Goal: Information Seeking & Learning: Learn about a topic

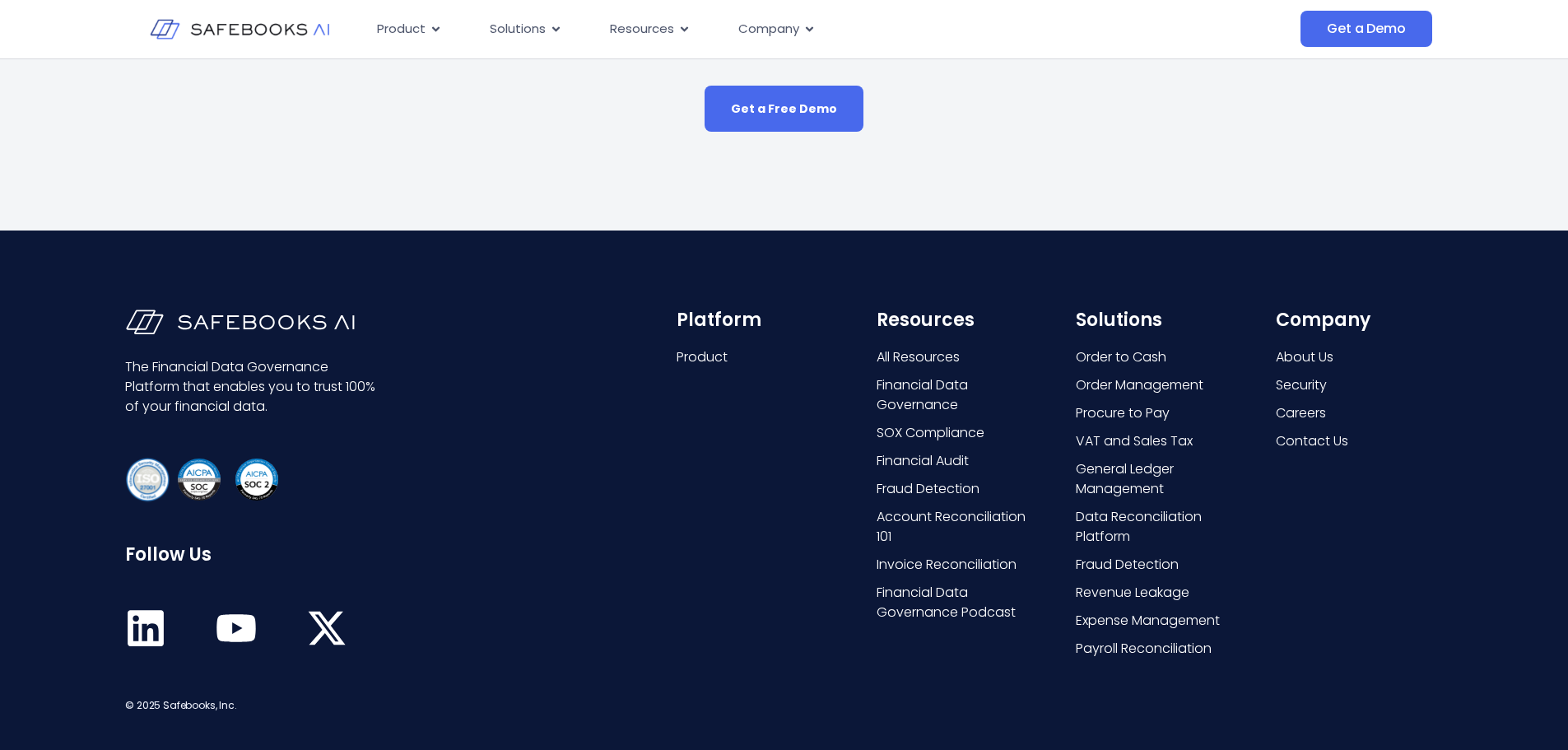
scroll to position [1308, 0]
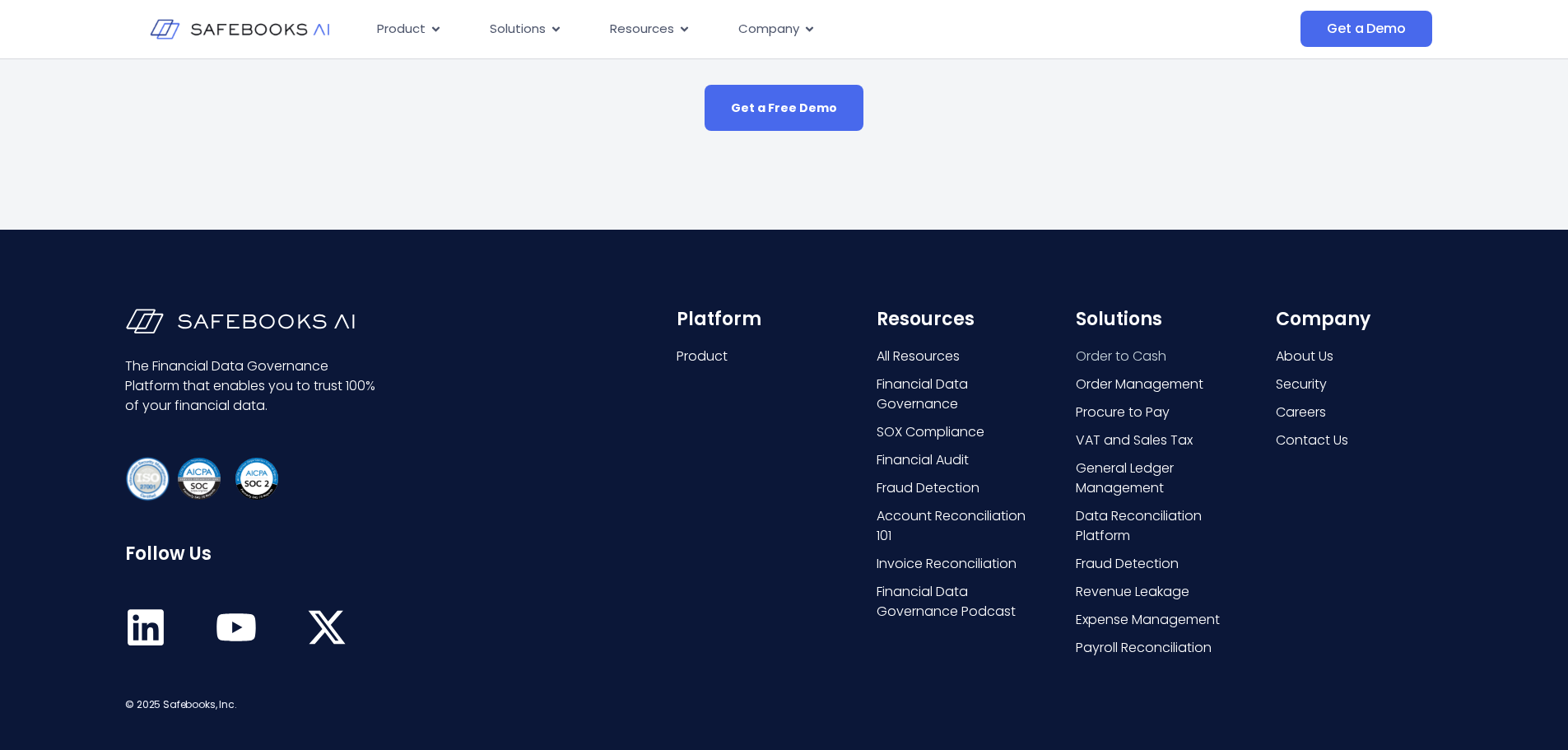
click at [1116, 347] on span "Order to Cash" at bounding box center [1121, 357] width 90 height 20
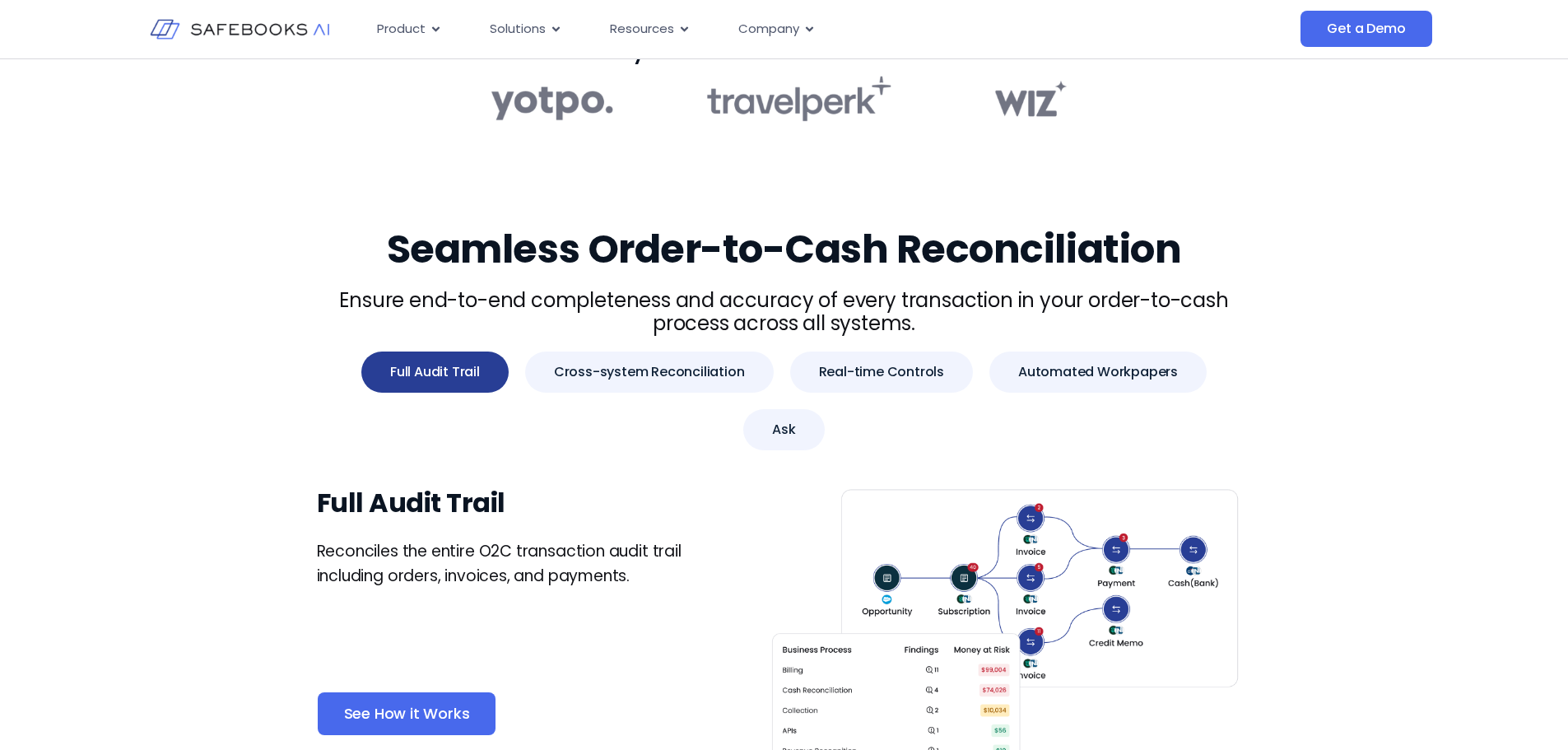
scroll to position [520, 0]
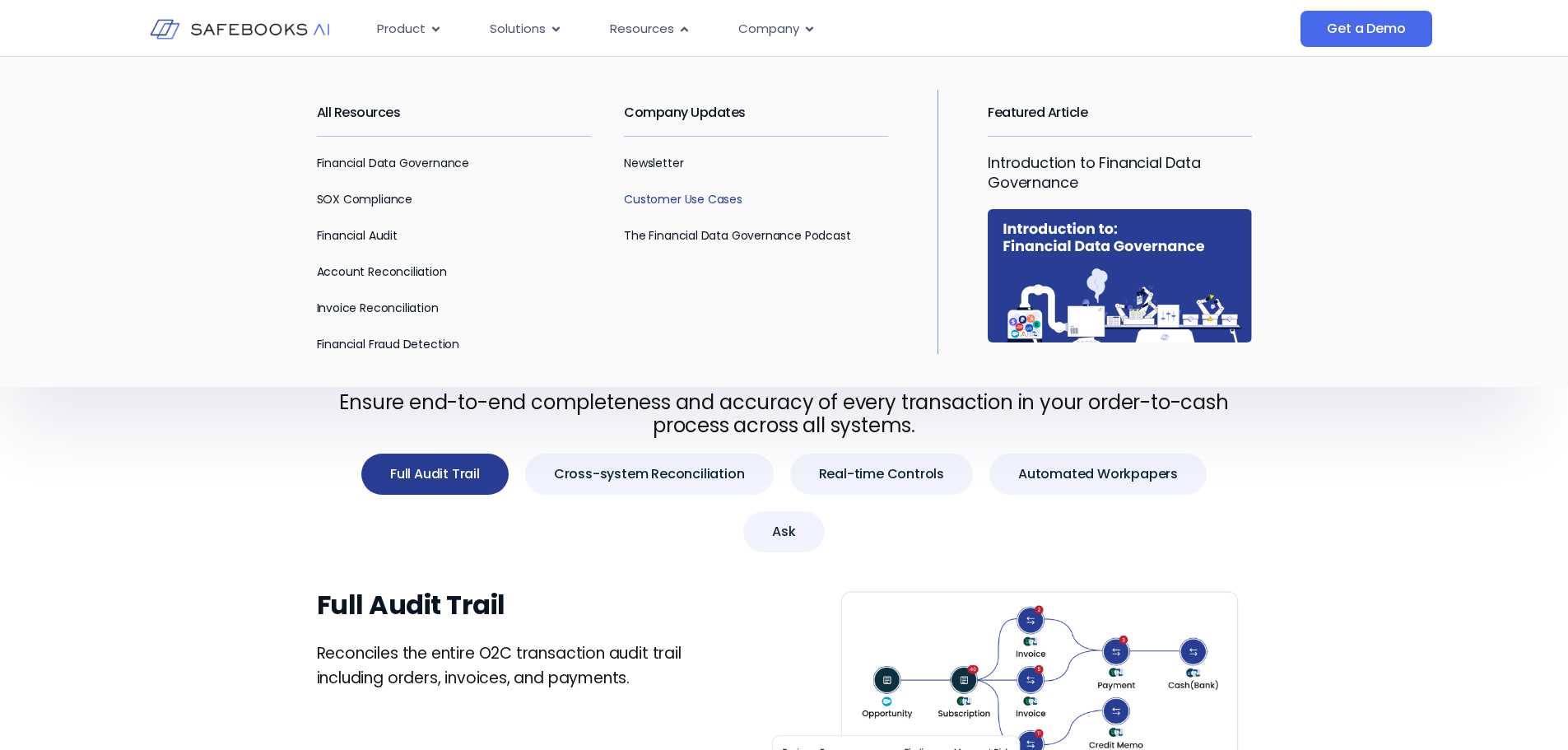
click at [684, 195] on link "Customer Use Cases" at bounding box center [683, 199] width 118 height 17
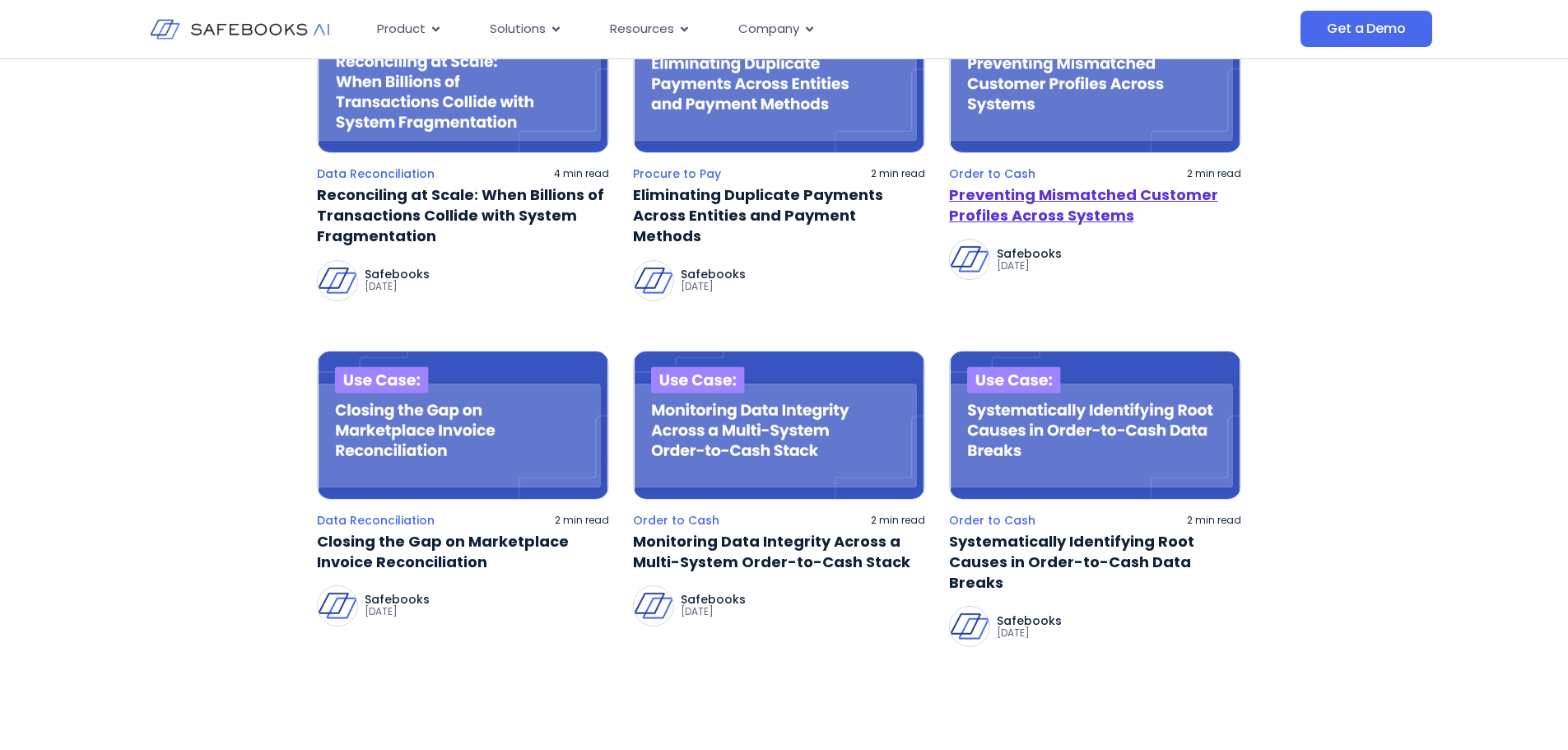
scroll to position [320, 0]
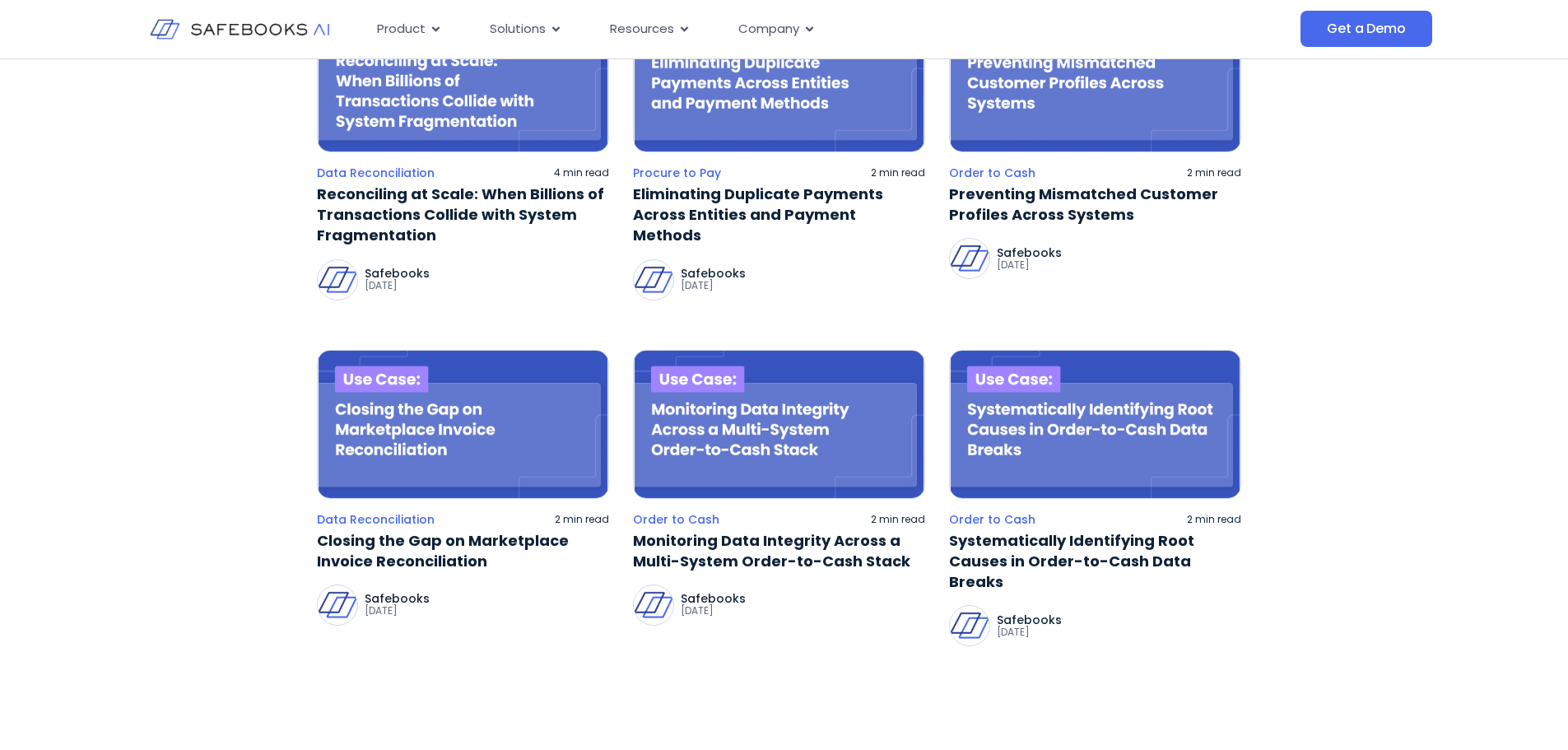
click at [1019, 249] on p "Safebooks" at bounding box center [1029, 253] width 65 height 12
click at [1039, 218] on link "Preventing Mismatched Customer Profiles Across Systems" at bounding box center [1095, 204] width 292 height 41
